Goal: Obtain resource: Download file/media

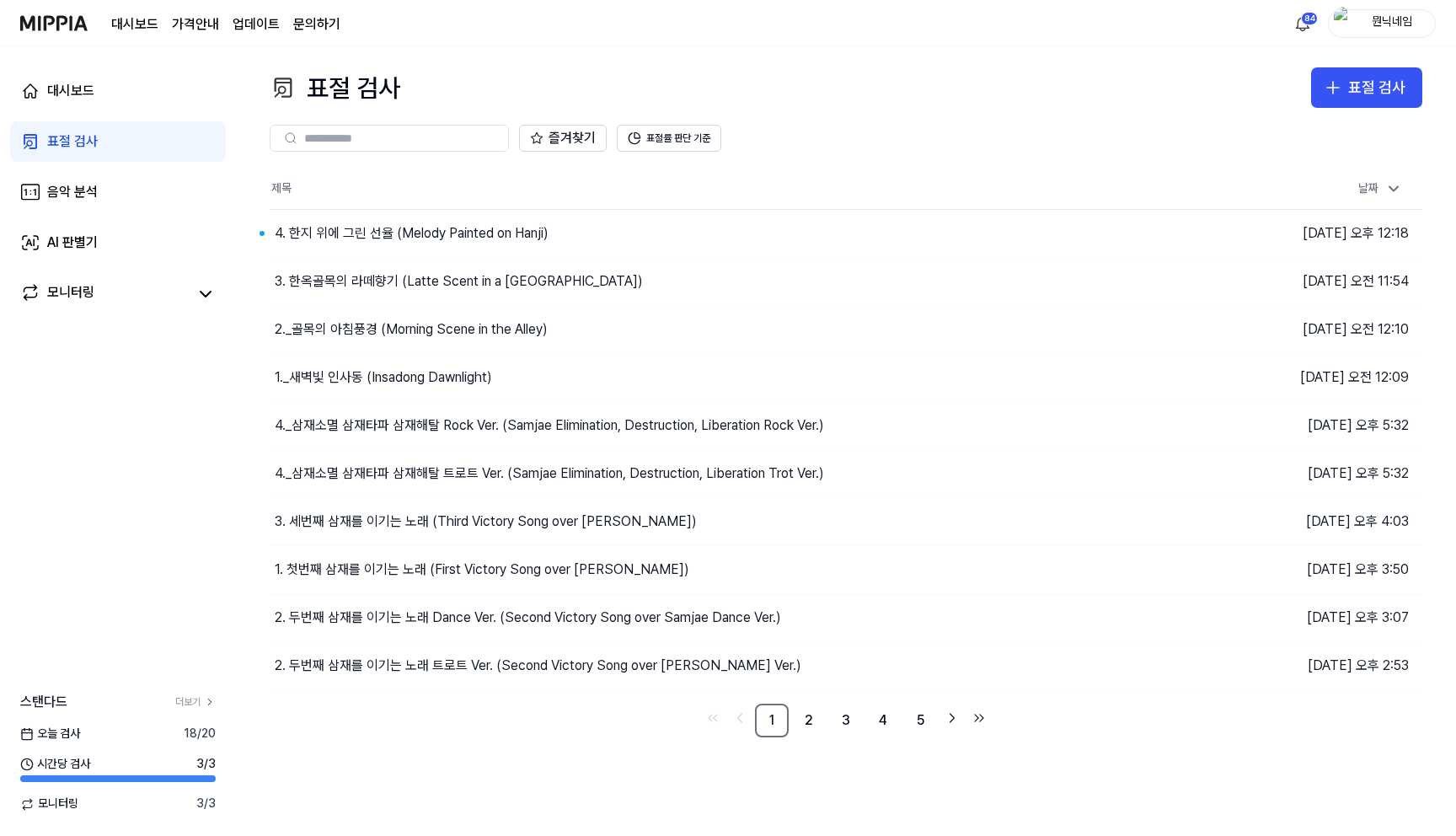
click at [565, 234] on div "4. 한지 위에 그린 선율 (Melody Painted on Hanji)" at bounding box center [702, 233] width 864 height 47
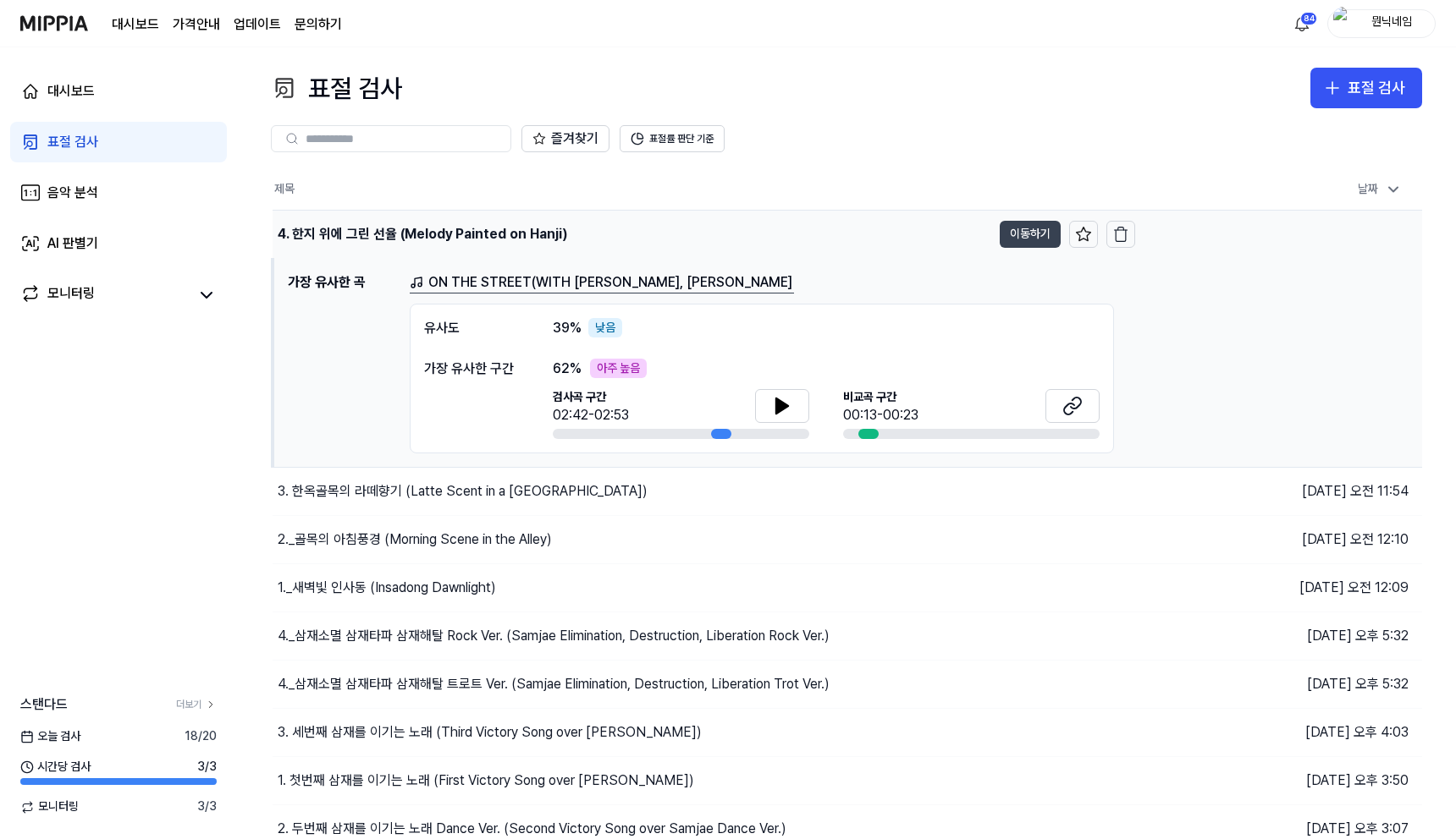
click at [1022, 243] on button "이동하기" at bounding box center [1030, 234] width 61 height 27
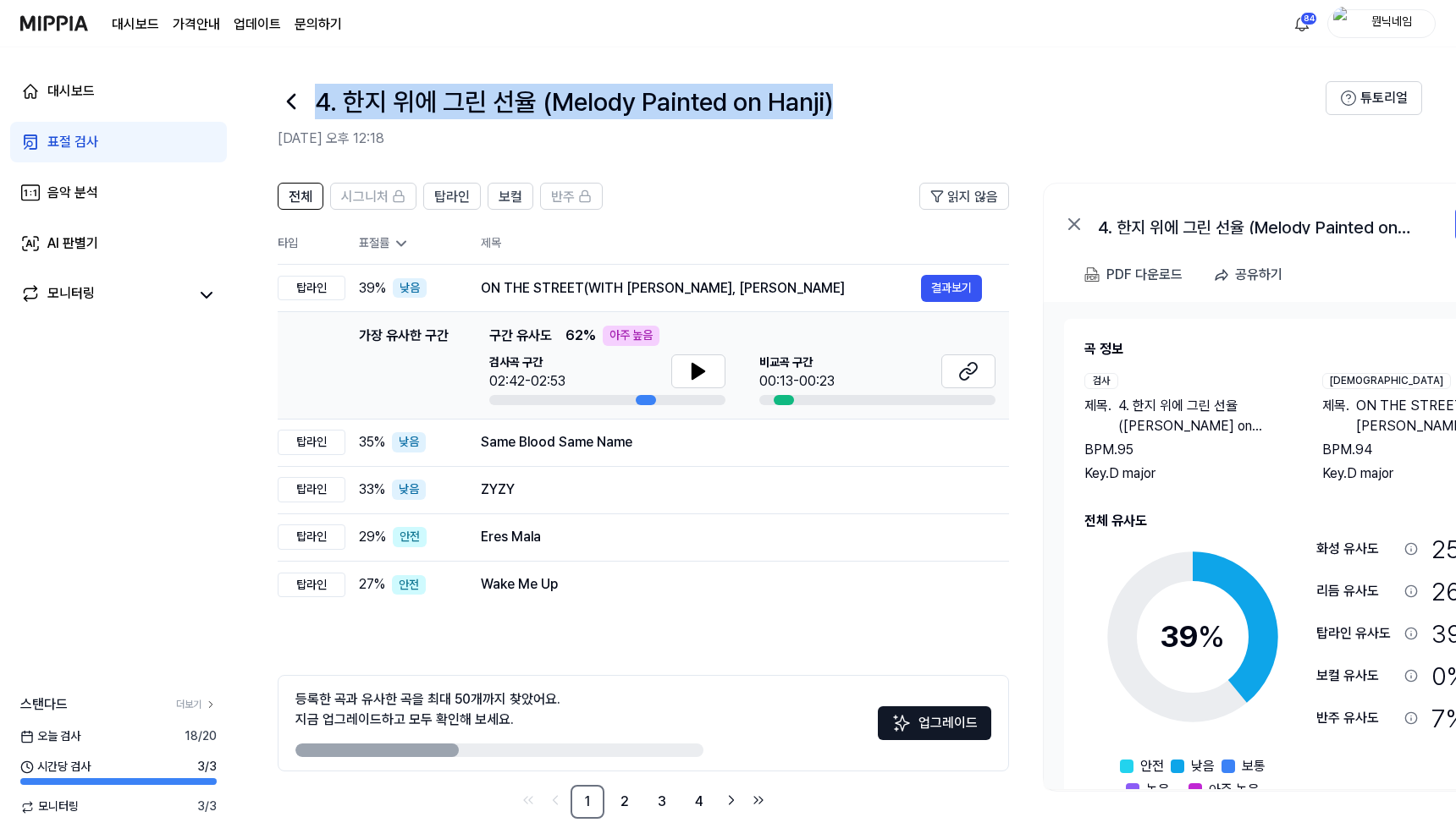
drag, startPoint x: 315, startPoint y: 103, endPoint x: 843, endPoint y: 107, distance: 528.0
click at [843, 107] on div "4. 한지 위에 그린 선율 (Melody Painted on Hanji)" at bounding box center [802, 101] width 1048 height 40
copy h1 "4. 한지 위에 그린 선율 (Melody Painted on Hanji)"
click at [946, 284] on button "결과보기" at bounding box center [951, 288] width 61 height 27
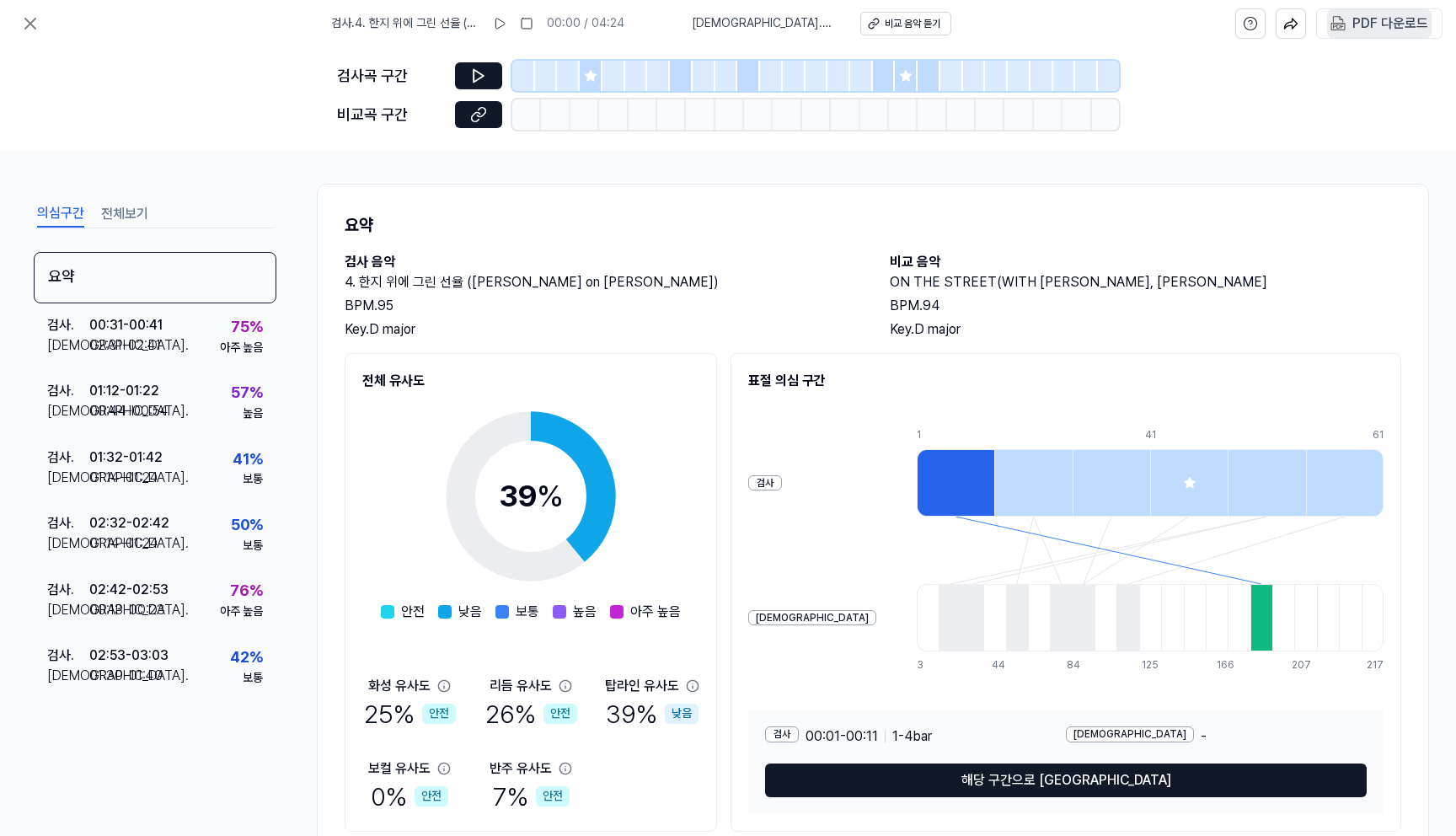
click at [1362, 28] on div "PDF 다운로드" at bounding box center [1390, 23] width 76 height 21
